Goal: Communication & Community: Answer question/provide support

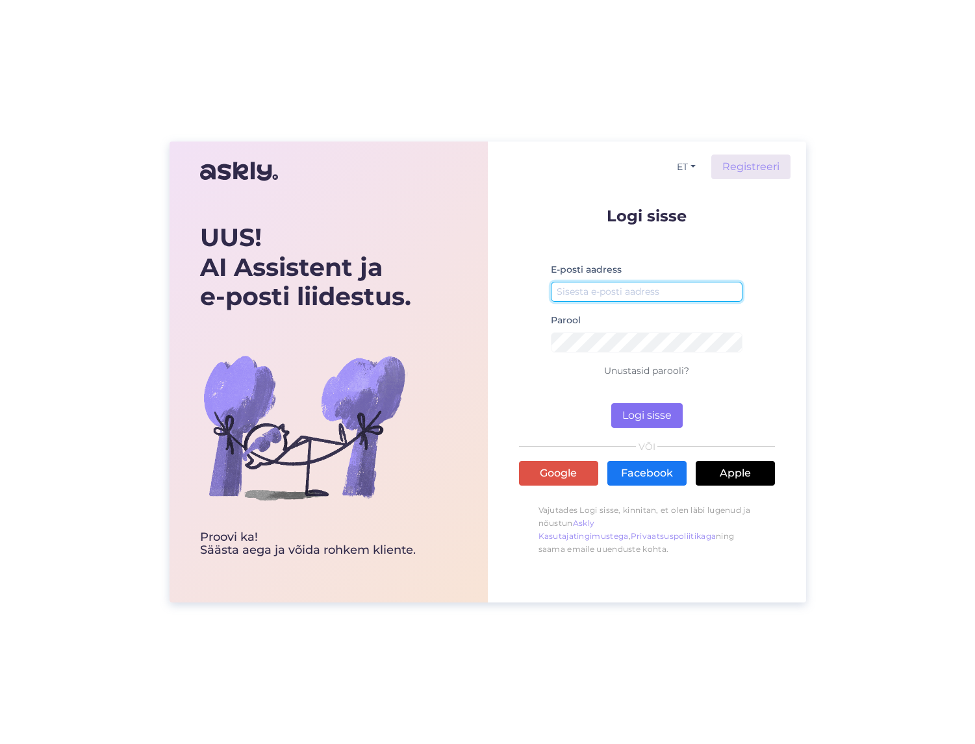
type input "[EMAIL_ADDRESS][DOMAIN_NAME]"
click at [638, 415] on button "Logi sisse" at bounding box center [646, 415] width 71 height 25
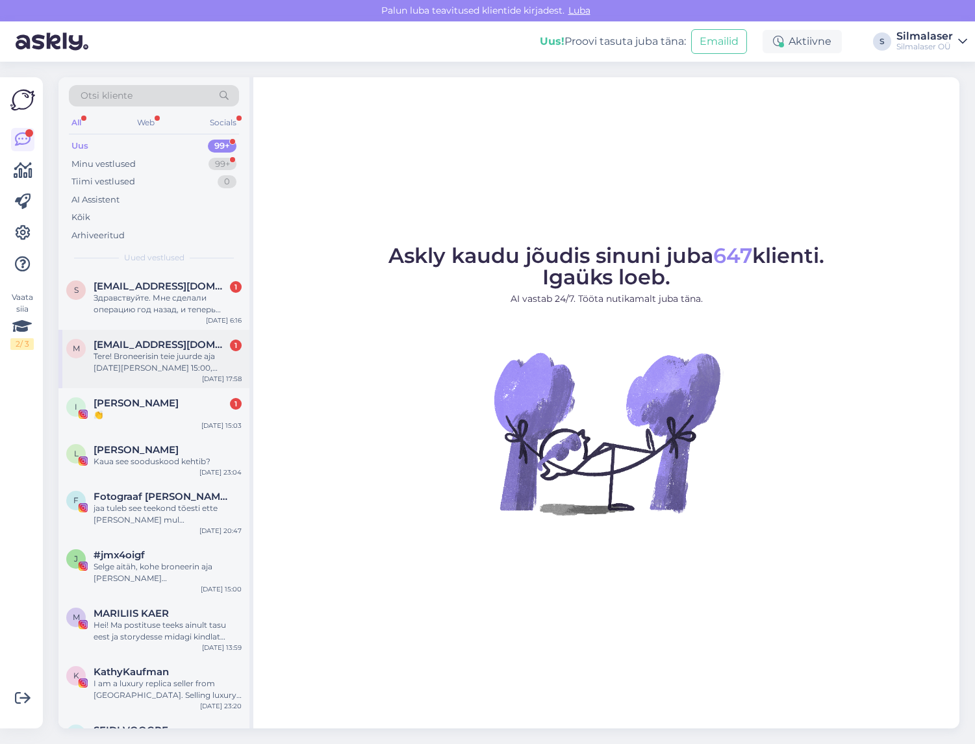
click at [141, 354] on div "Tere! Broneerisin teie juurde aja [DATE][PERSON_NAME] 15:00, sooviksin kellaaeg…" at bounding box center [168, 362] width 148 height 23
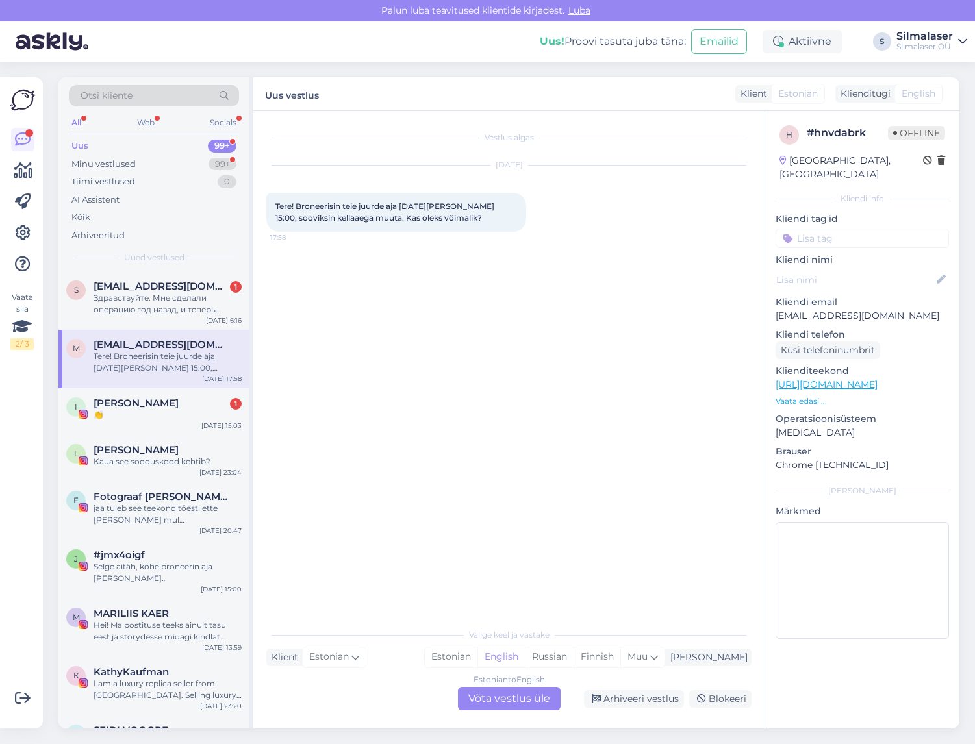
click at [509, 695] on div "Estonian to English Võta vestlus üle" at bounding box center [509, 698] width 103 height 23
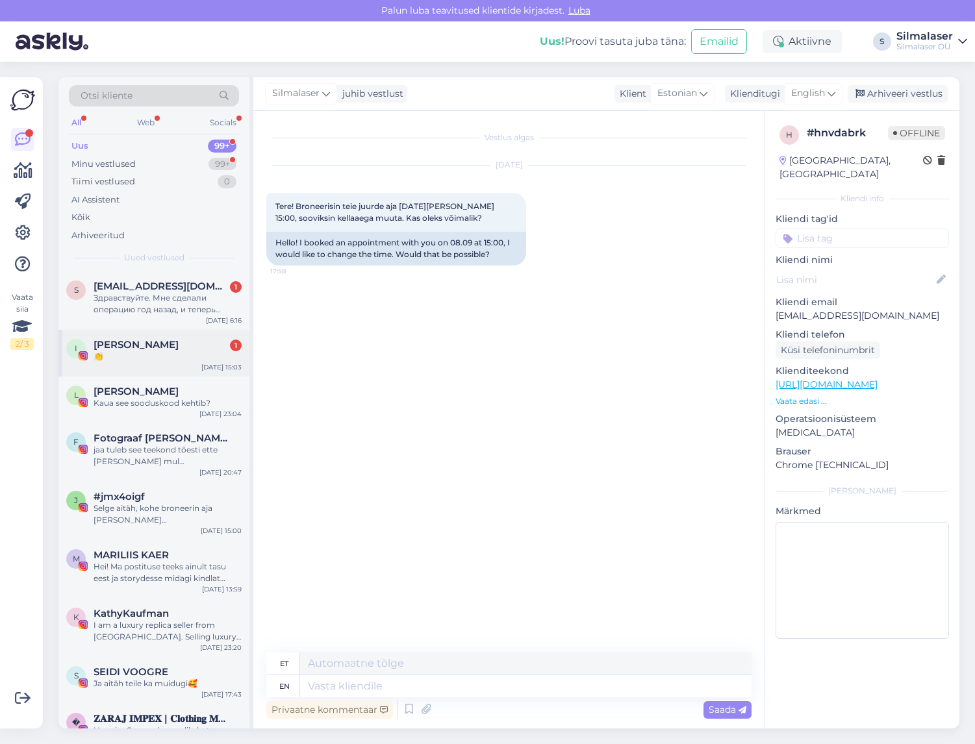
click at [101, 355] on div "👏" at bounding box center [168, 357] width 148 height 12
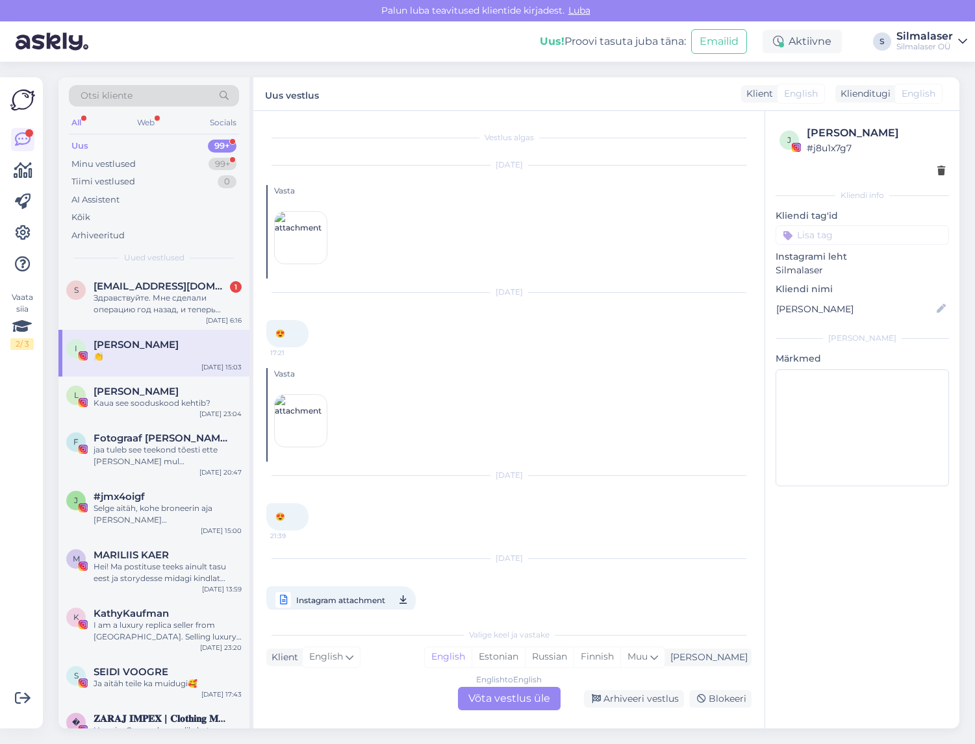
scroll to position [403, 0]
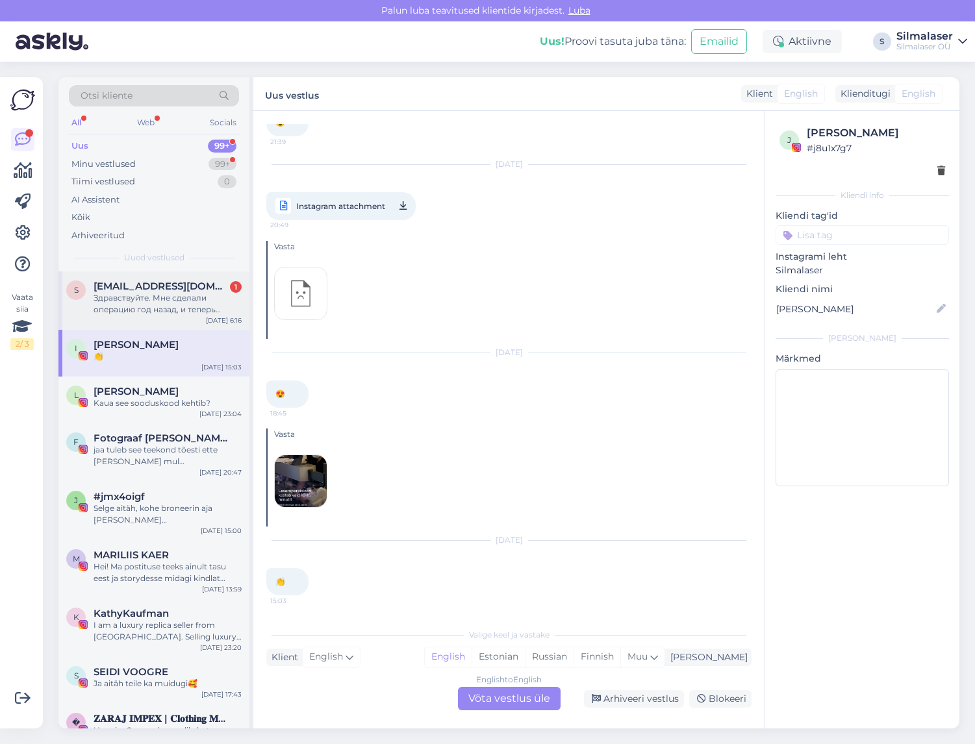
click at [140, 309] on div "Здравствуйте. Мне сделали операцию год назад, и теперь нужно пройти повторный к…" at bounding box center [168, 303] width 148 height 23
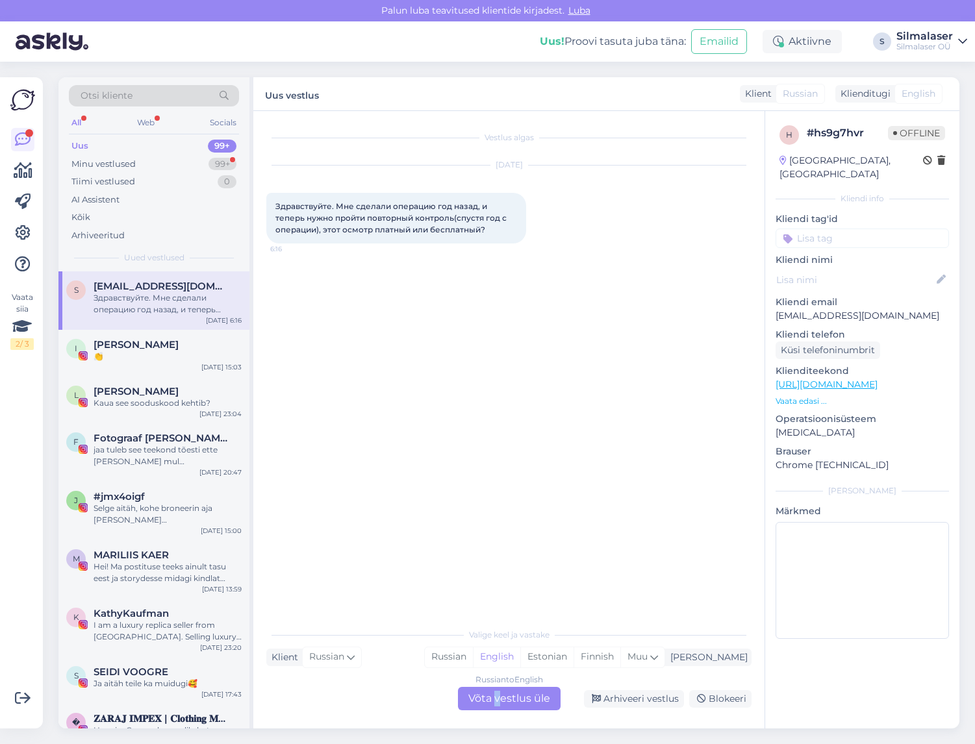
click at [497, 705] on div "Russian to English Võta vestlus üle" at bounding box center [509, 698] width 103 height 23
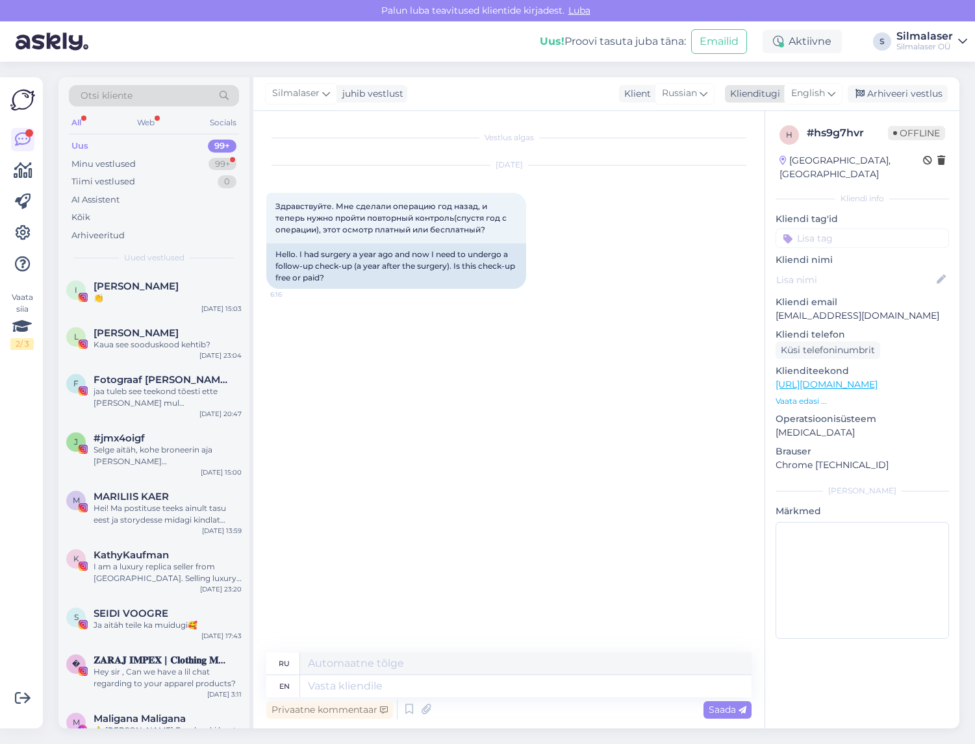
click at [808, 100] on span "English" at bounding box center [808, 93] width 34 height 14
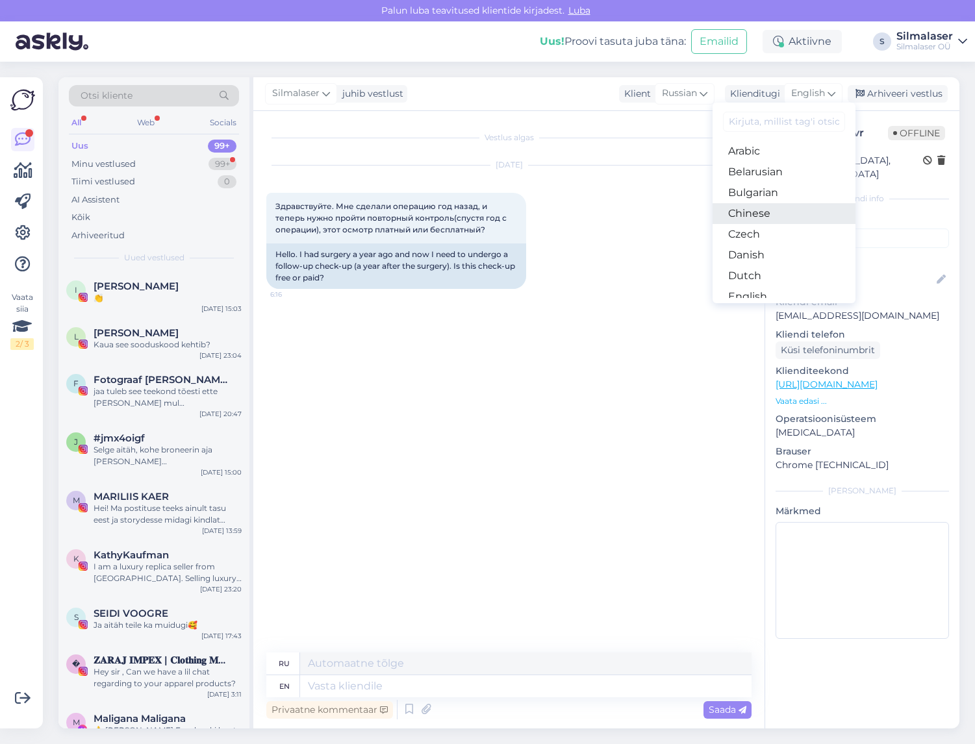
scroll to position [32, 0]
click at [772, 284] on link "Estonian" at bounding box center [784, 285] width 143 height 21
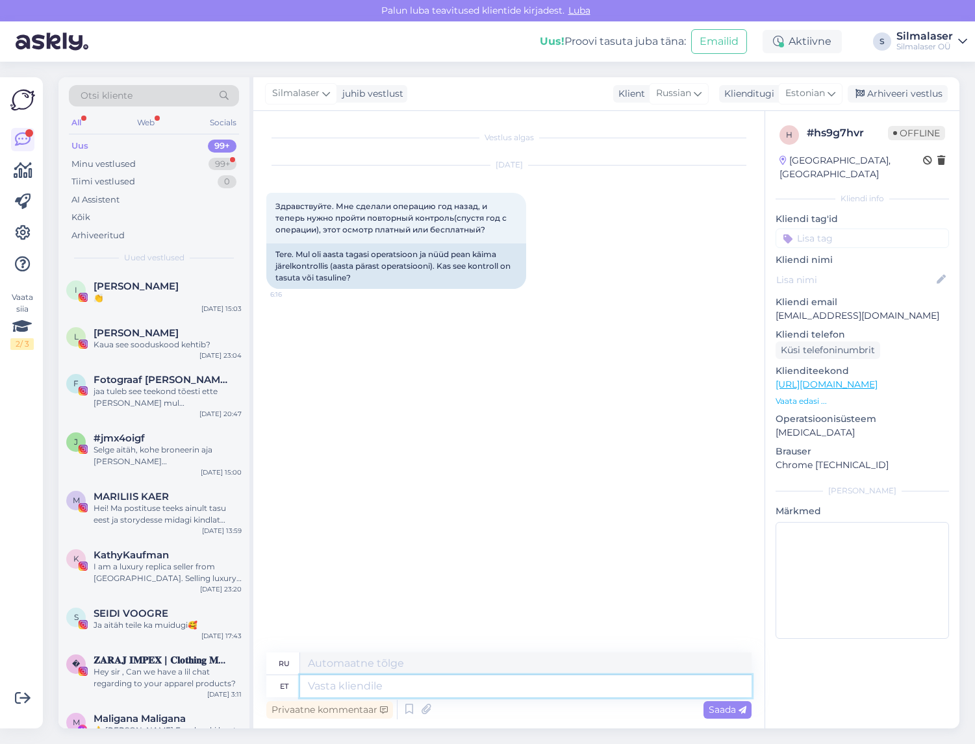
click at [332, 685] on textarea at bounding box center [525, 687] width 451 height 22
type textarea "Tere!"
type textarea "Привет!"
type textarea "Tere! kontroll"
type textarea "Привет! Проверьте"
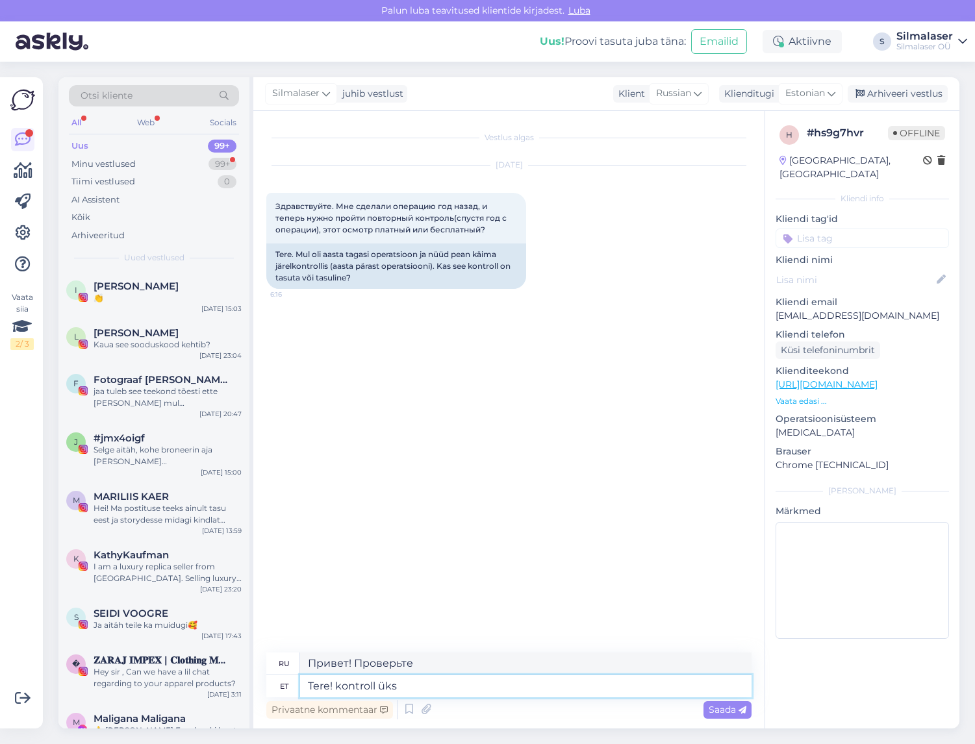
type textarea "Tere! kontroll üks"
type textarea "Привет! Управление один"
type textarea "Tere! kontroll üks aasta"
type textarea "Привет! Проверь один год."
type textarea "Tere! kontroll üks [PERSON_NAME] l"
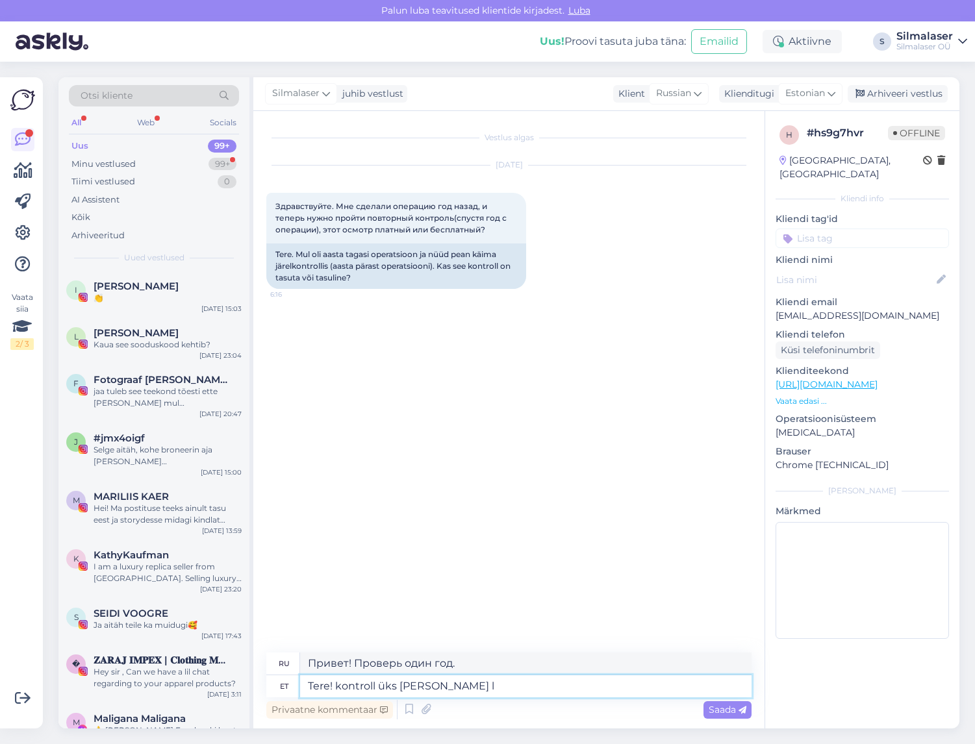
type textarea "Здравствуйте! Осмотр через год."
type textarea "Tere! kontroll üks [PERSON_NAME] laseroperatsiooni"
type textarea "Здравствуйте! Осмотр через год после лазерной операции."
type textarea "Tere! kontroll üks [PERSON_NAME] laseroperatsiooni on"
type textarea "Здравствуйте! Осмотр через год после лазерной операции..."
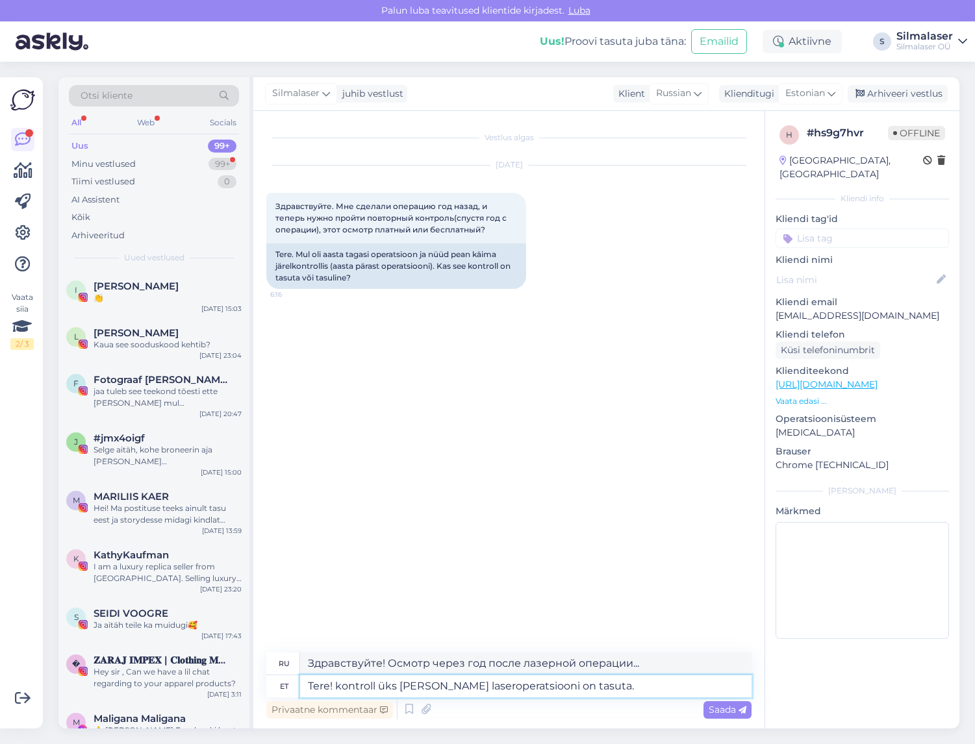
type textarea "Tere! kontroll üks [PERSON_NAME] laseroperatsiooni on tasuta."
type textarea "Здравствуйте! Осмотр через год после лазерной операции бесплатный."
type textarea "Tere! kontroll üks [PERSON_NAME] laseroperatsiooni on tasuta. Aja b"
type textarea "Здравствуйте! Осмотр через год после лазерной операции бесплатный. Время"
type textarea "Tere! kontroll üks [PERSON_NAME] laseroperatsiooni on tasuta. Aja broneerimiseks"
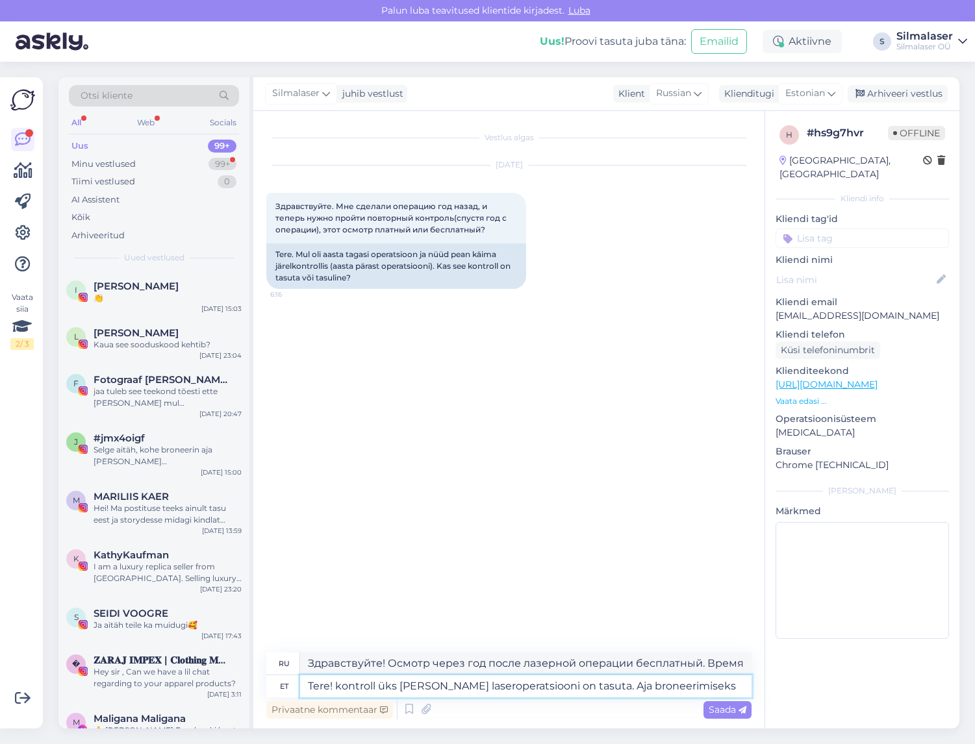
type textarea "Здравствуйте! Осмотр через год после лазерной операции бесплатный. Записаться н…"
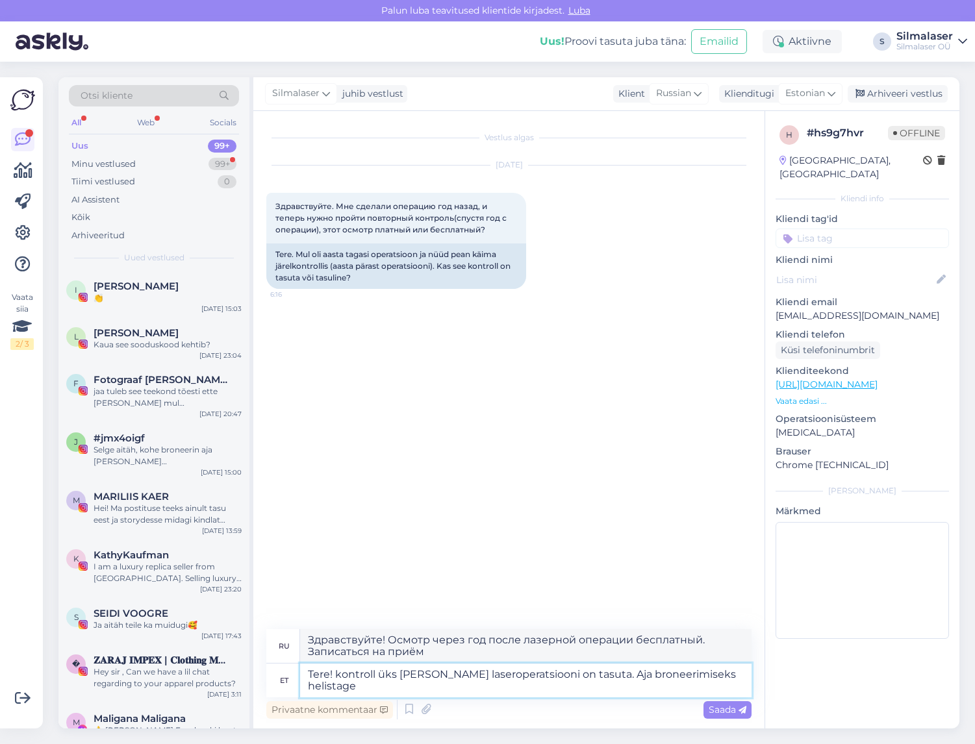
type textarea "Tere! kontroll üks [PERSON_NAME] laseroperatsiooni on tasuta. Aja broneerimisek…"
type textarea "Здравствуйте! Осмотр через год после лазерной операции бесплатный. Позвоните, ч…"
type textarea "Tere! kontroll üks [PERSON_NAME] laseroperatsiooni on tasuta. Aja broneerimisek…"
type textarea "Здравствуйте! Осмотр через год после лазерной операции бесплатный. Чтобы записа…"
type textarea "Tere! kontroll üks [PERSON_NAME] laseroperatsiooni on tasuta. Aja broneerimisek…"
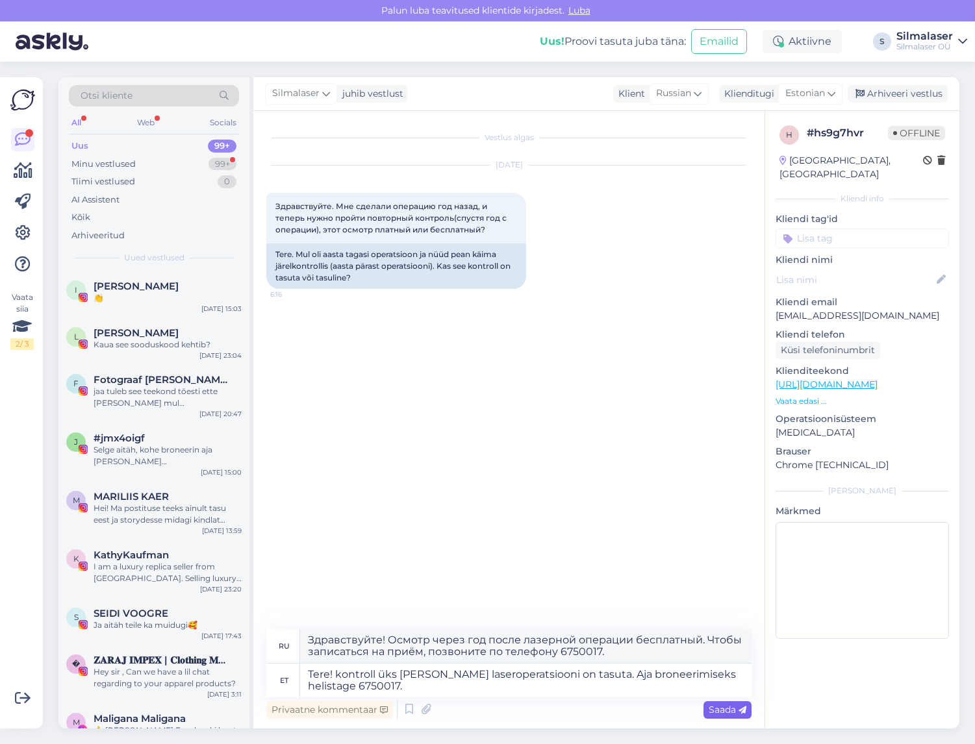
click at [711, 711] on span "Saada" at bounding box center [728, 710] width 38 height 12
